Goal: Task Accomplishment & Management: Complete application form

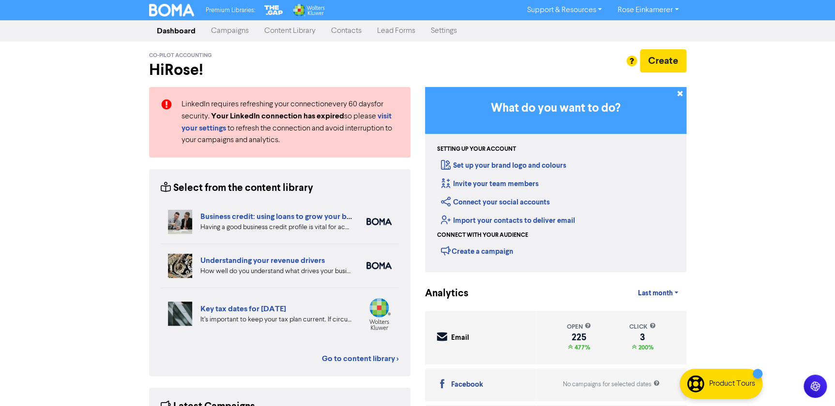
click at [353, 33] on link "Contacts" at bounding box center [346, 30] width 46 height 19
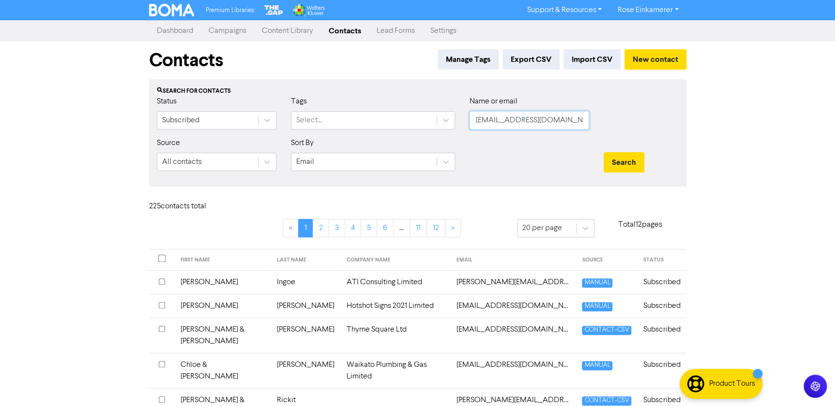
click at [499, 121] on input "[EMAIL_ADDRESS][DOMAIN_NAME]" at bounding box center [529, 120] width 120 height 18
drag, startPoint x: 554, startPoint y: 120, endPoint x: 426, endPoint y: 106, distance: 128.5
click at [426, 107] on div "Status Subscribed Tags Select... Name or email [EMAIL_ADDRESS][DOMAIN_NAME]" at bounding box center [418, 117] width 536 height 42
paste input "[EMAIL_ADDRESS][DOMAIN_NAME]"
type input "[EMAIL_ADDRESS][DOMAIN_NAME]"
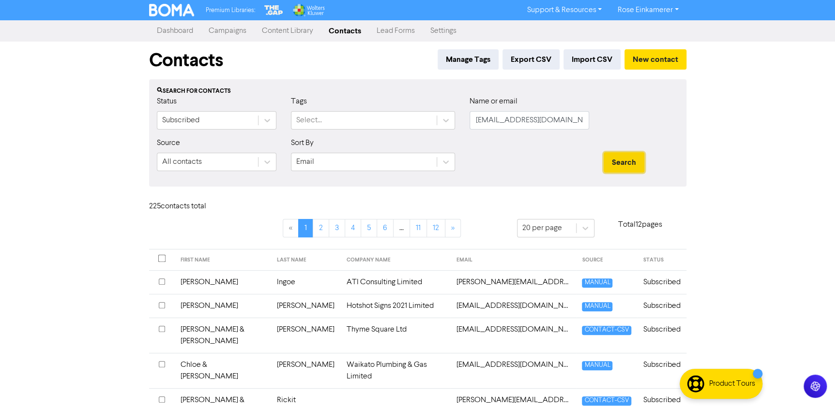
click at [611, 155] on button "Search" at bounding box center [623, 162] width 41 height 20
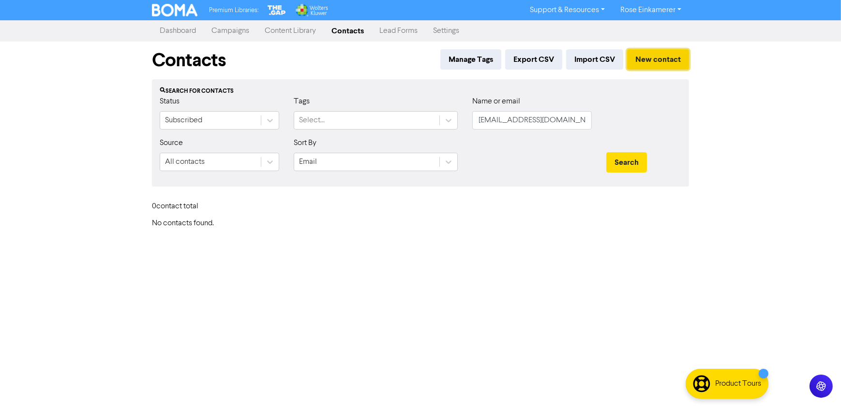
click at [643, 57] on button "New contact" at bounding box center [658, 59] width 62 height 20
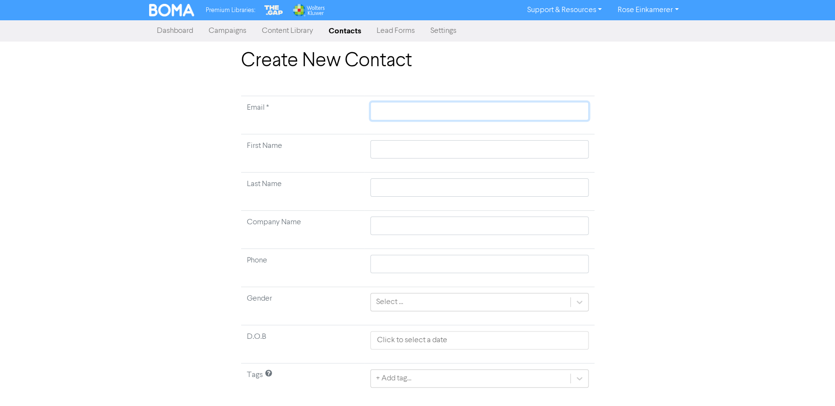
click at [399, 107] on input "text" at bounding box center [479, 111] width 218 height 18
paste input "[EMAIL_ADDRESS][DOMAIN_NAME]"
type input "[EMAIL_ADDRESS][DOMAIN_NAME]"
click at [401, 145] on input "text" at bounding box center [479, 149] width 218 height 18
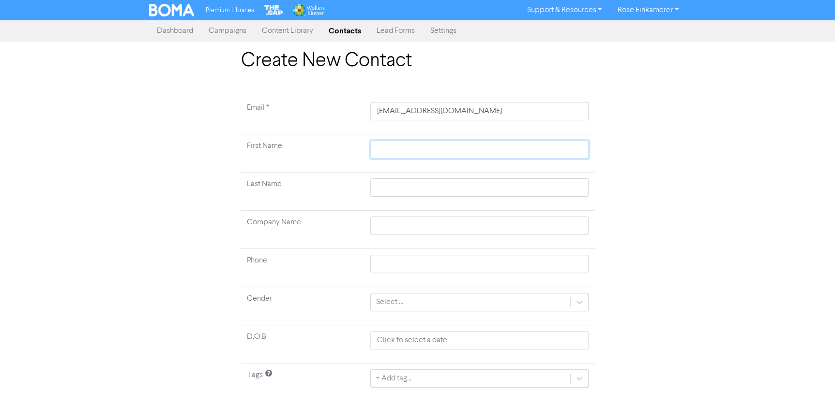
type input "D"
type input "Da"
type input "[PERSON_NAME]"
type input "Danie"
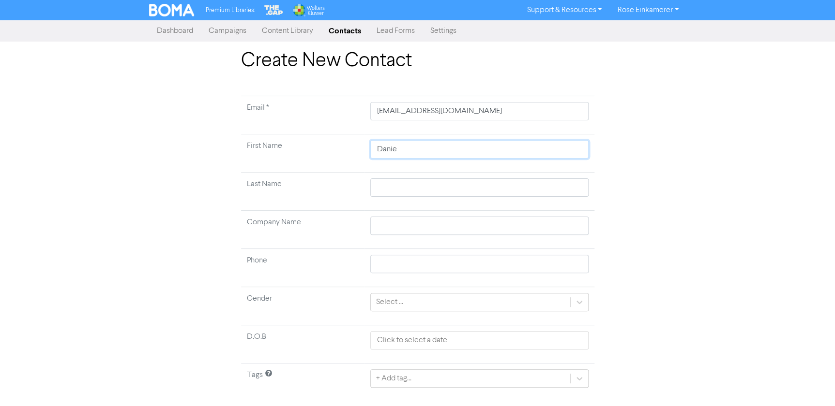
type input "[PERSON_NAME]"
type input "R"
type input "Ro"
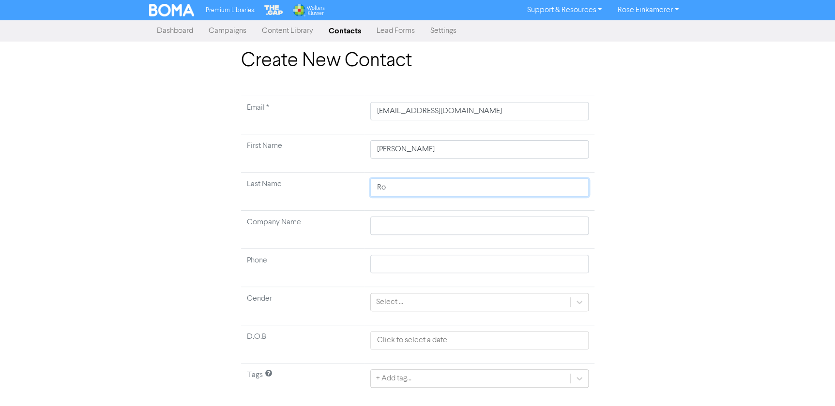
type input "[PERSON_NAME]"
type input "Robe"
type input "Rober"
type input "[PERSON_NAME]"
type input "0273601128"
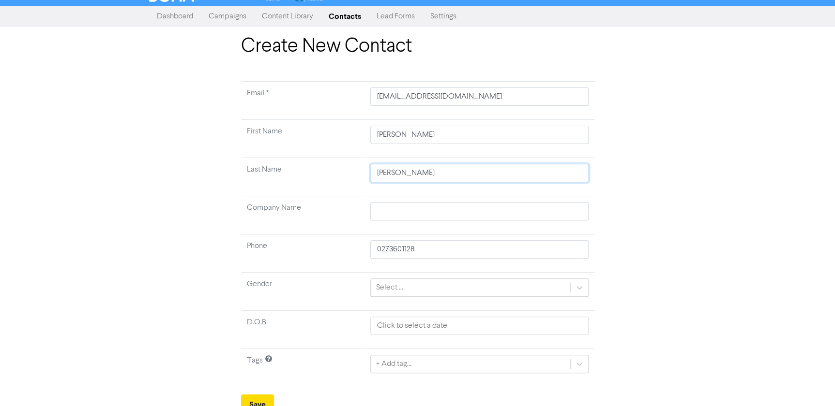
scroll to position [22, 0]
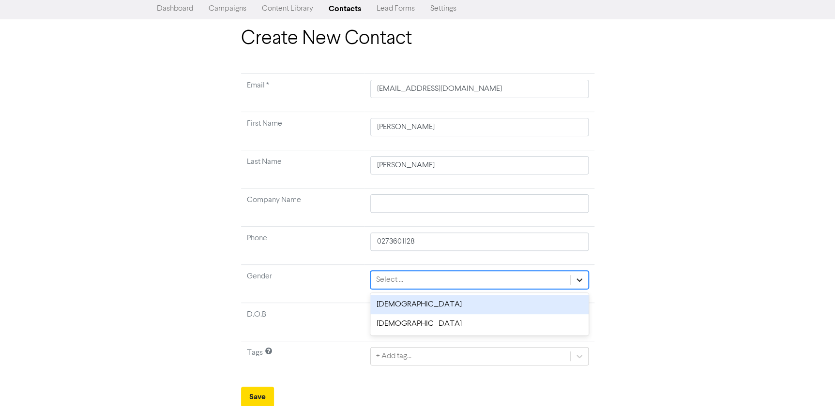
click at [581, 279] on icon at bounding box center [579, 280] width 6 height 3
click at [481, 305] on div "[DEMOGRAPHIC_DATA]" at bounding box center [479, 304] width 218 height 19
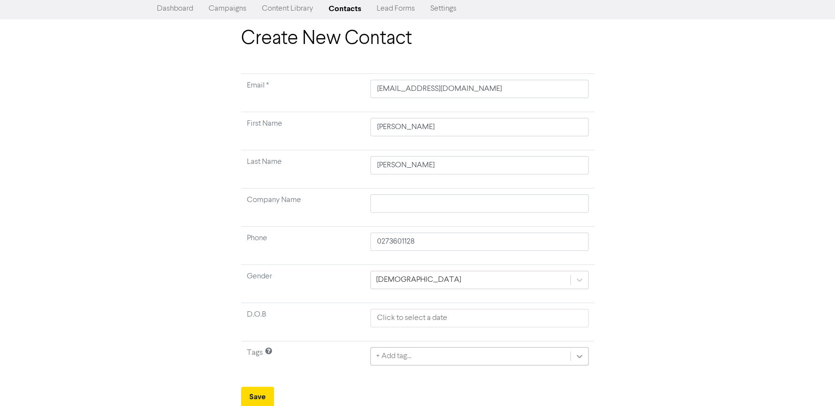
scroll to position [130, 0]
click at [580, 356] on div "+ Add tag..." at bounding box center [479, 355] width 218 height 18
click at [579, 353] on div "30 results available. Select is focused ,type to refine list, press Down to ope…" at bounding box center [479, 356] width 218 height 18
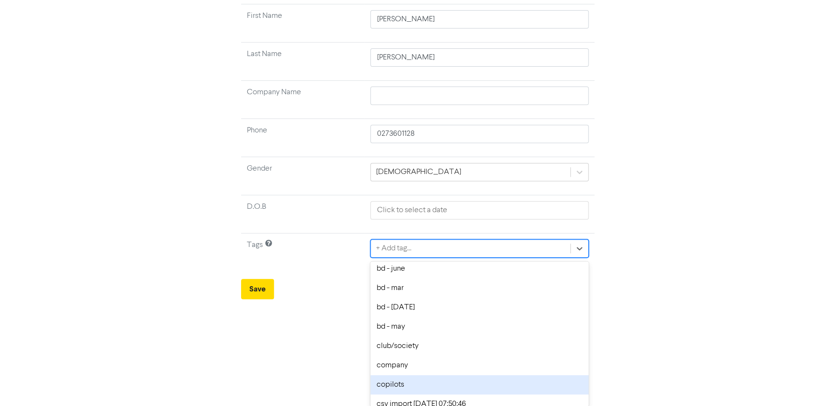
scroll to position [0, 0]
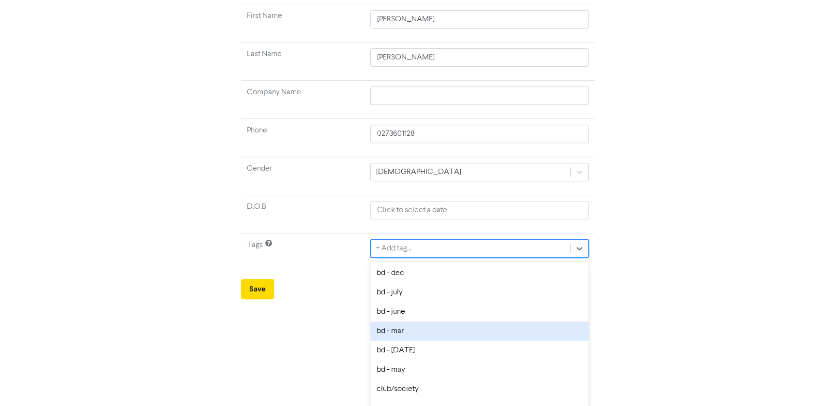
click at [682, 276] on div "Create New Contact Email * [EMAIL_ADDRESS][DOMAIN_NAME] First Name [PERSON_NAME…" at bounding box center [418, 109] width 552 height 380
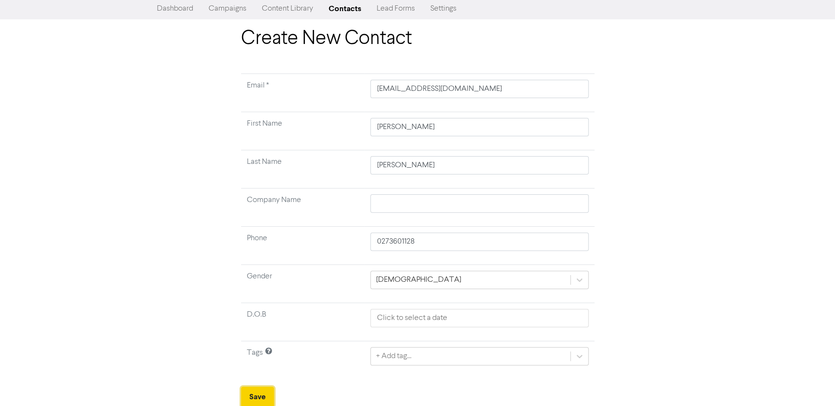
click at [258, 396] on button "Save" at bounding box center [257, 397] width 33 height 20
